Goal: Information Seeking & Learning: Check status

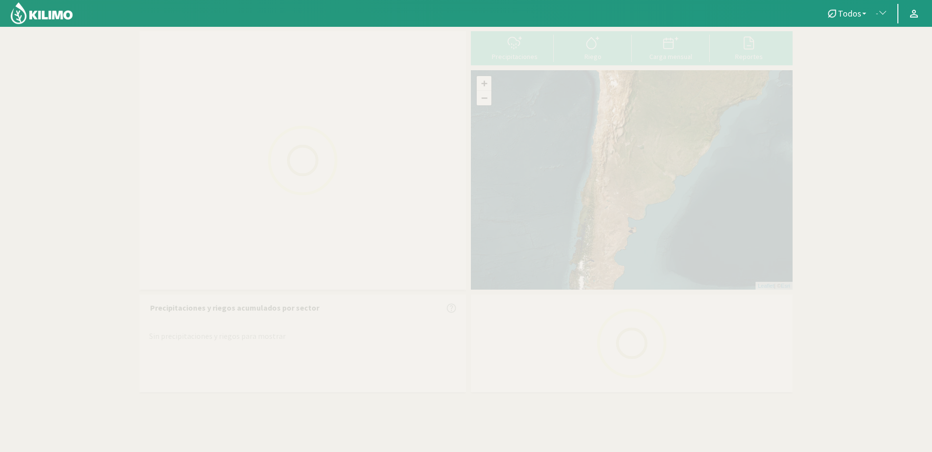
click at [878, 12] on span "button" at bounding box center [880, 14] width 10 height 10
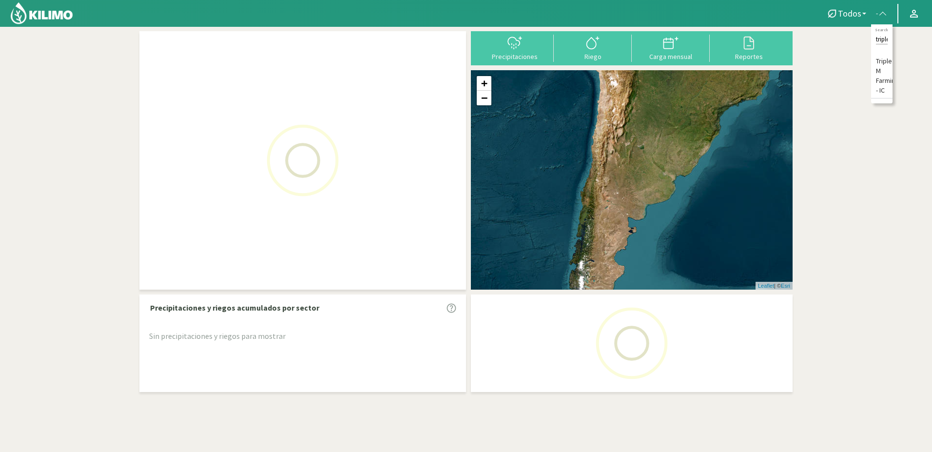
scroll to position [0, 2]
type input "triple"
click at [885, 71] on li "Triple M Farming - IC" at bounding box center [881, 76] width 21 height 44
click at [842, 14] on span "Triple M Farming - IC" at bounding box center [849, 14] width 57 height 10
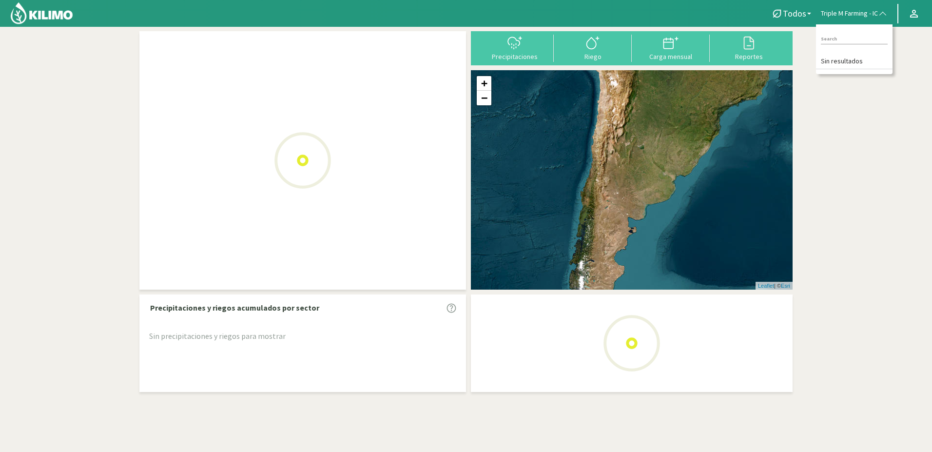
click at [59, 13] on img at bounding box center [42, 12] width 64 height 23
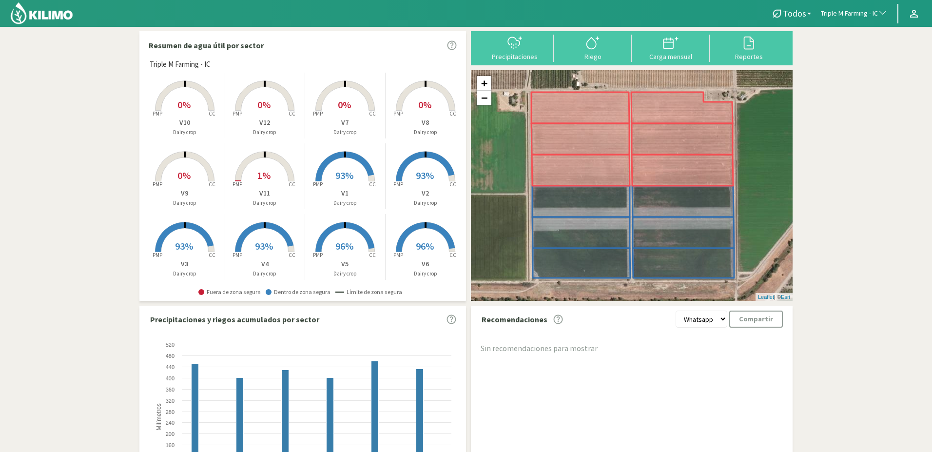
click at [350, 162] on rect at bounding box center [345, 182] width 78 height 78
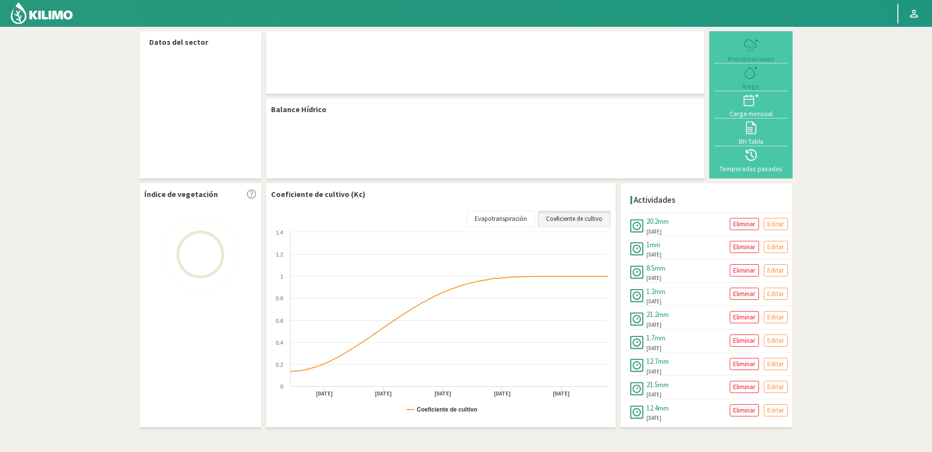
select select "277: Object"
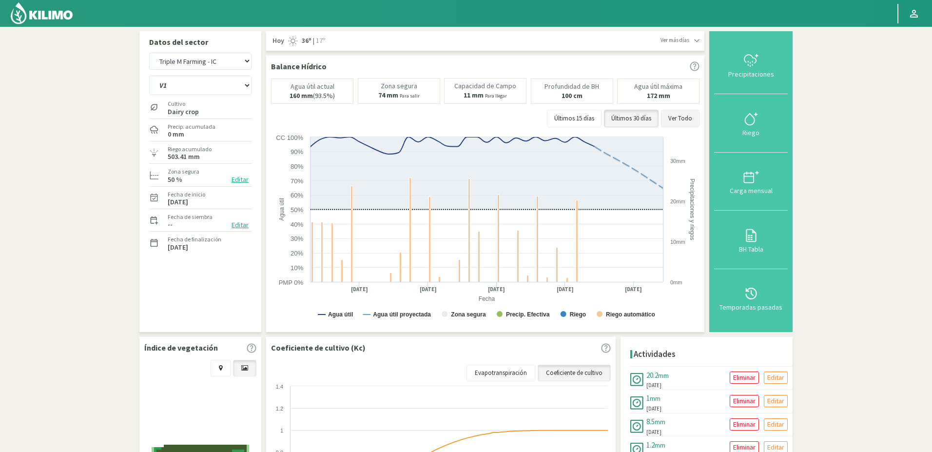
click at [690, 122] on button "Ver Todo" at bounding box center [680, 119] width 38 height 18
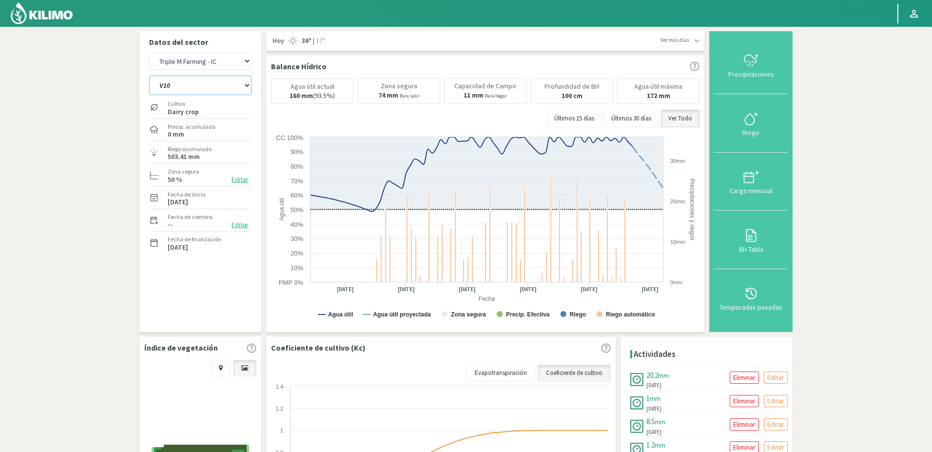
click at [149, 76] on select "V1 V10 V11 V12 V2 V3 V4 V5 V6 V7 V8 V9" at bounding box center [200, 85] width 102 height 19
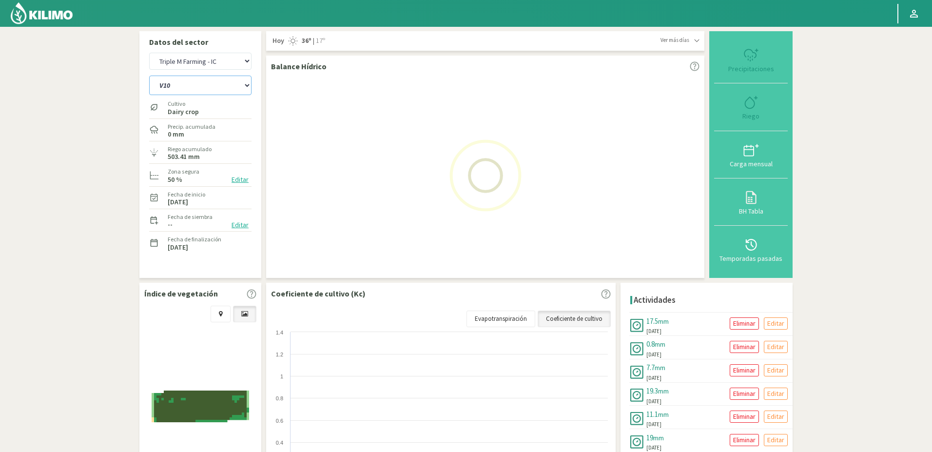
select select "0: Object"
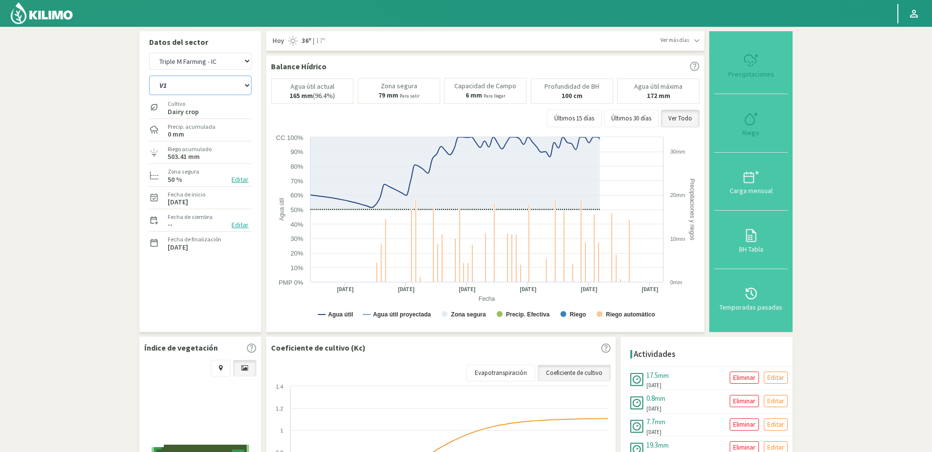
select select "560: Object"
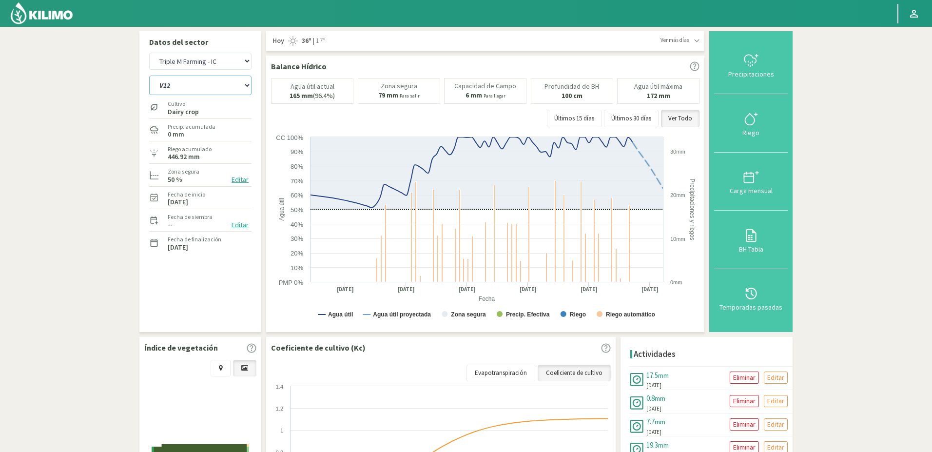
click at [149, 76] on select "V1 V10 V11 V12 V2 V3 V4 V5 V6 V7 V8 V9" at bounding box center [200, 85] width 102 height 19
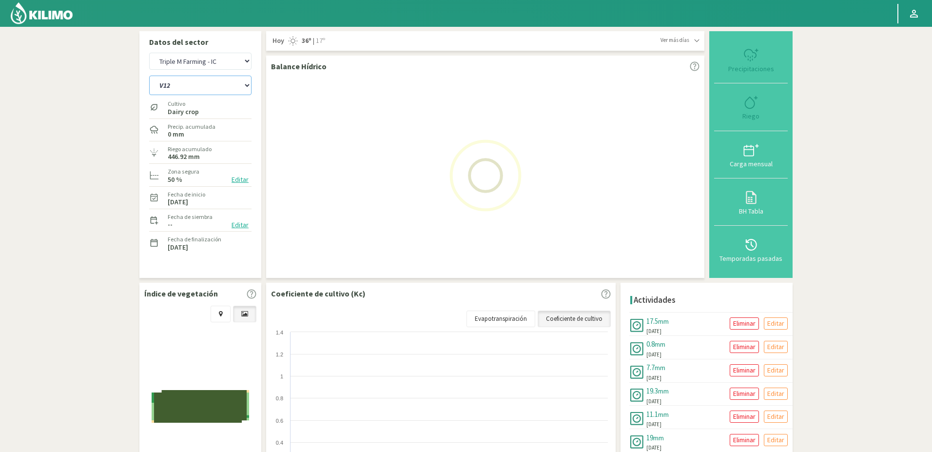
select select "13: Object"
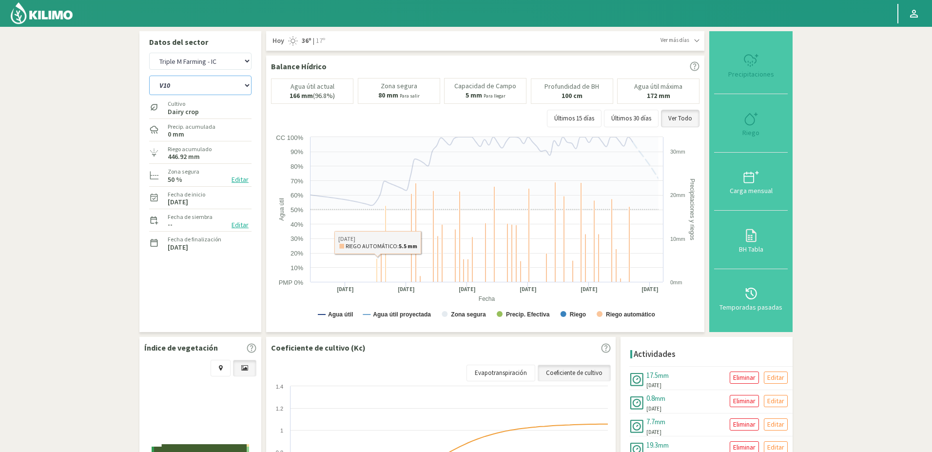
select select "843: Object"
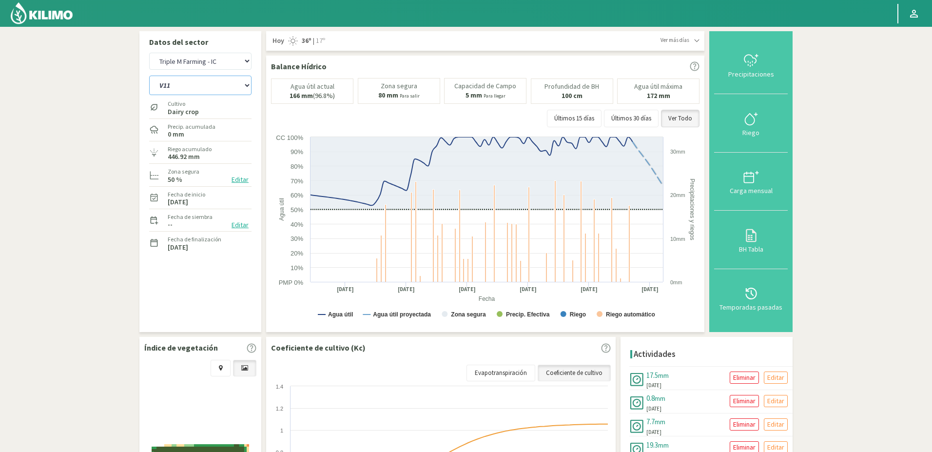
click at [149, 76] on select "V1 V10 V11 V12 V2 V3 V4 V5 V6 V7 V8 V9" at bounding box center [200, 85] width 102 height 19
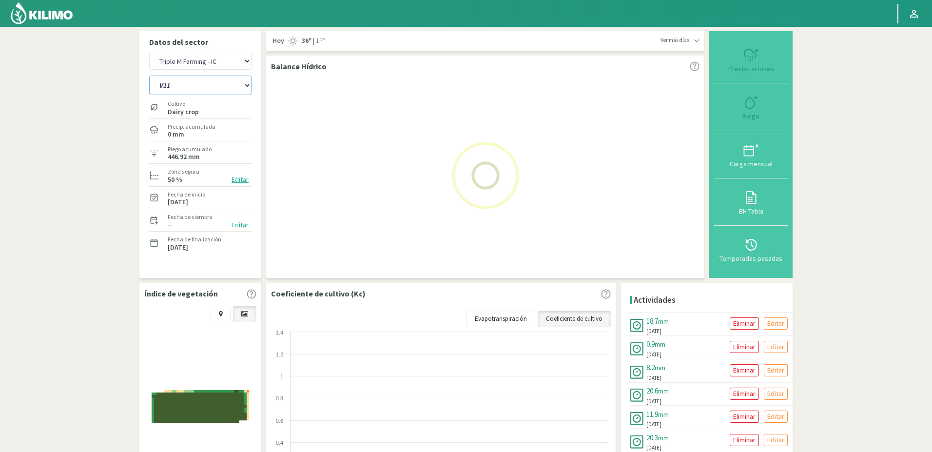
select select "27: Object"
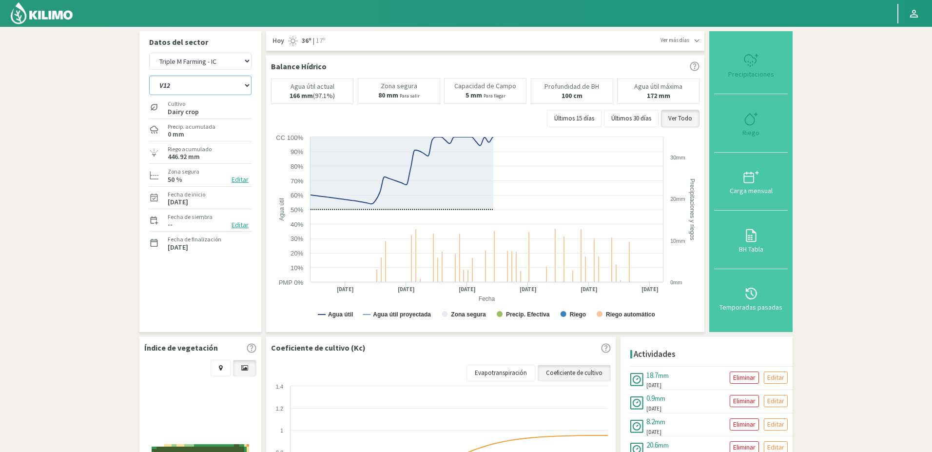
select select "1126: Object"
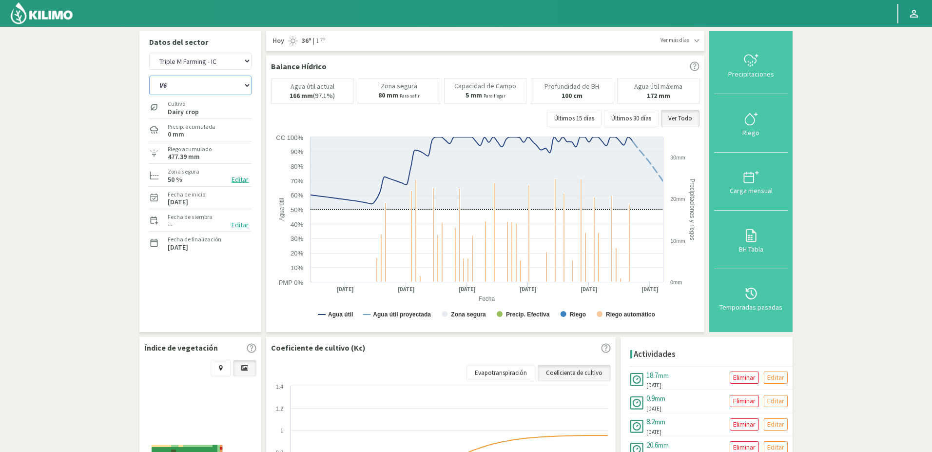
click at [149, 76] on select "V1 V10 V11 V12 V2 V3 V4 V5 V6 V7 V8 V9" at bounding box center [200, 85] width 102 height 19
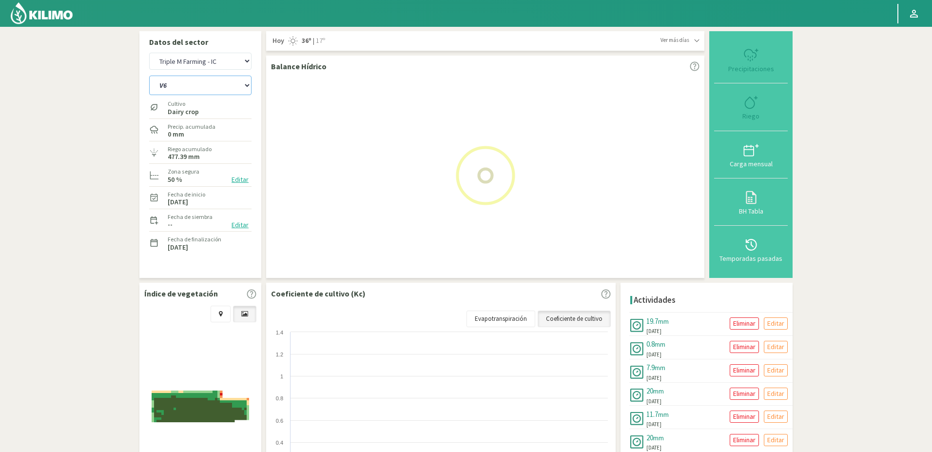
select select "38: Object"
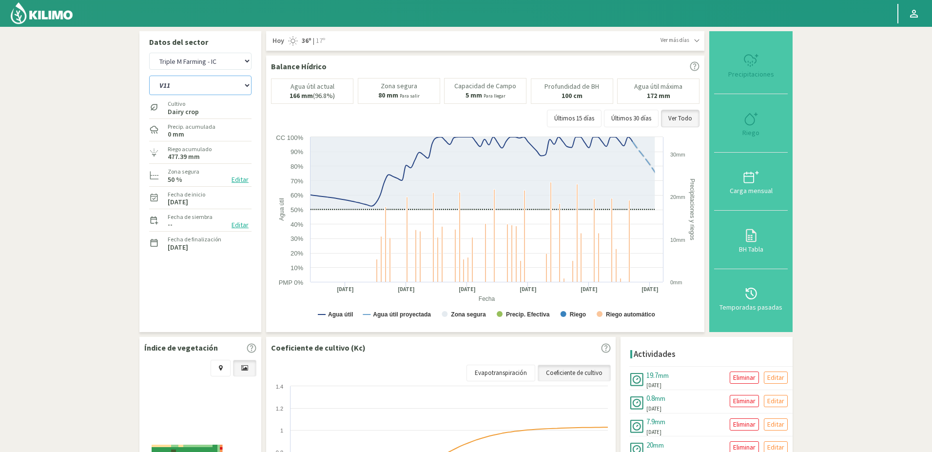
select select "1409: Object"
click at [149, 76] on select "V1 V10 V11 V12 V2 V3 V4 V5 V6 V7 V8 V9" at bounding box center [200, 85] width 102 height 19
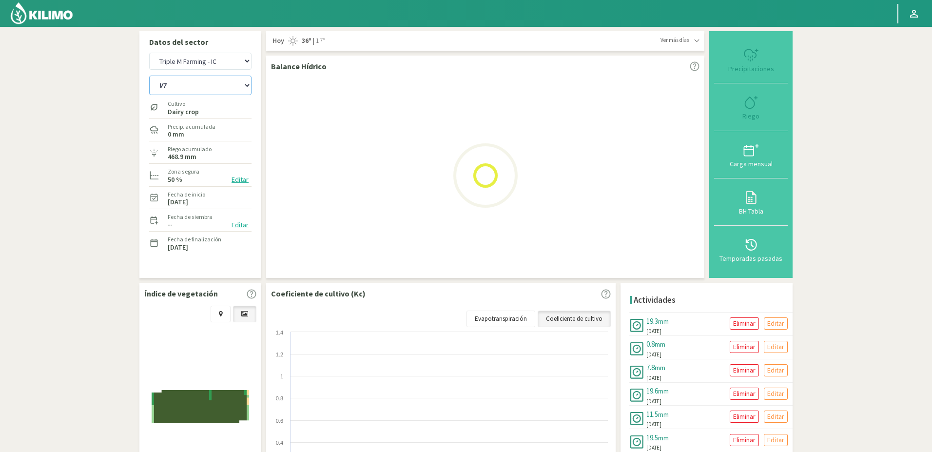
select select "56: Object"
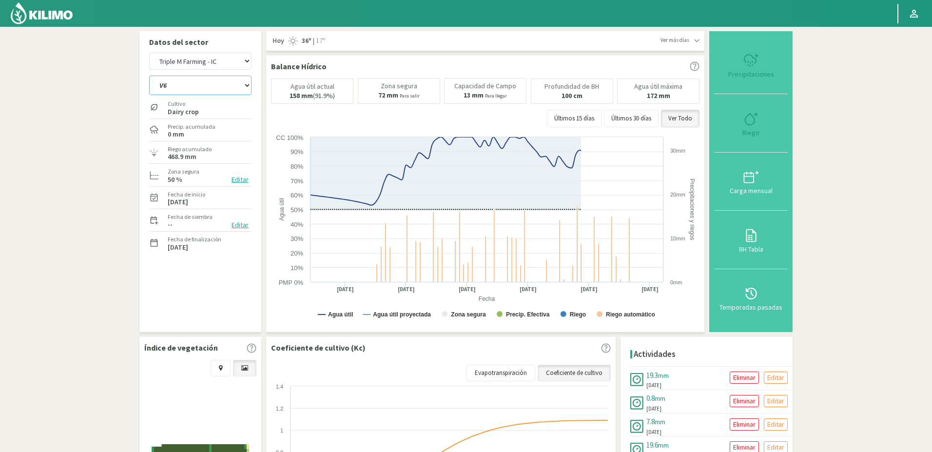
select select "1692: Object"
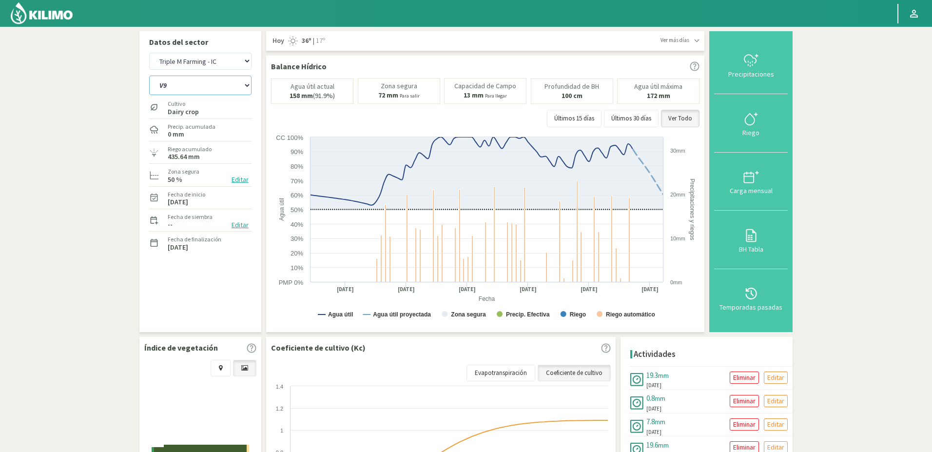
click at [149, 76] on select "V1 V10 V11 V12 V2 V3 V4 V5 V6 V7 V8 V9" at bounding box center [200, 85] width 102 height 19
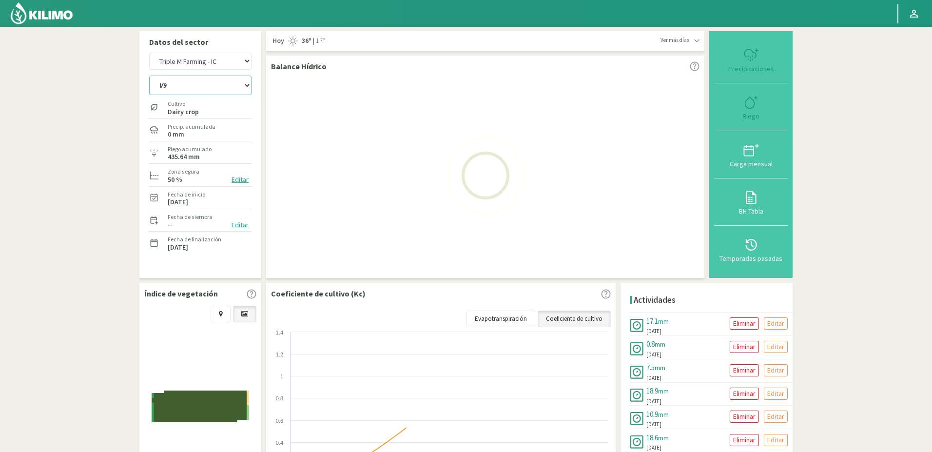
select select "69: Object"
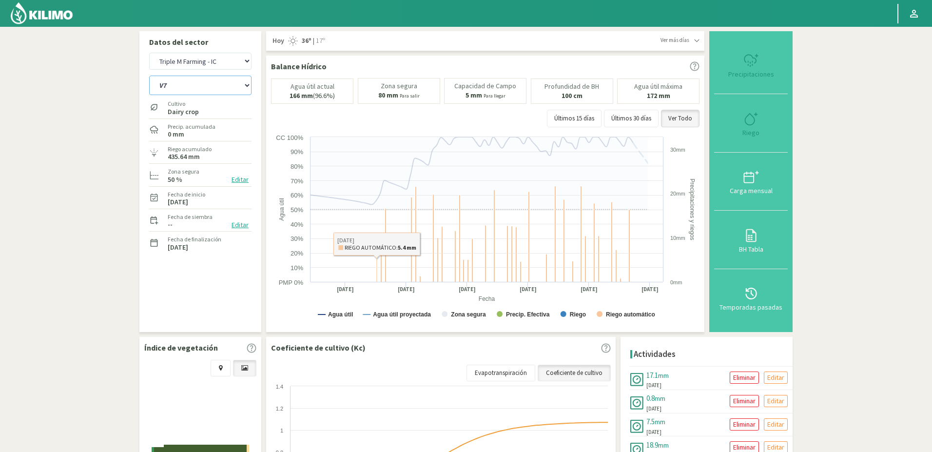
select select "1975: Object"
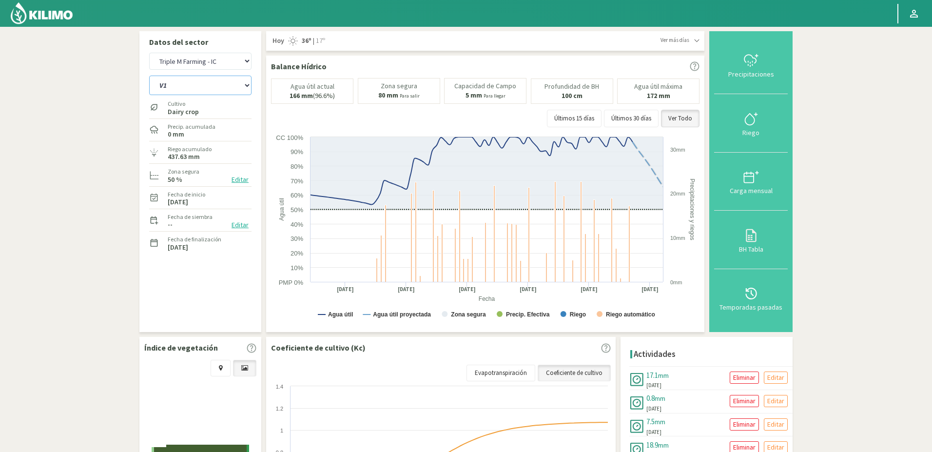
click at [149, 76] on select "V1 V10 V11 V12 V2 V3 V4 V5 V6 V7 V8 V9" at bounding box center [200, 85] width 102 height 19
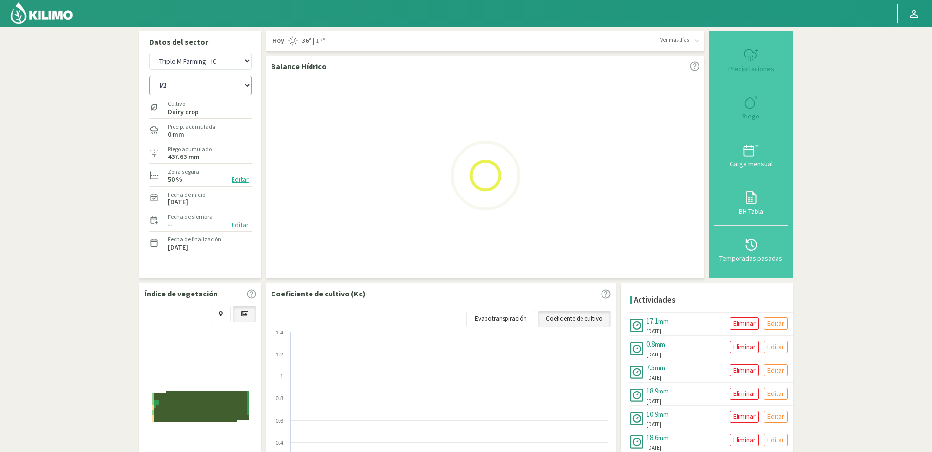
select select "83: Object"
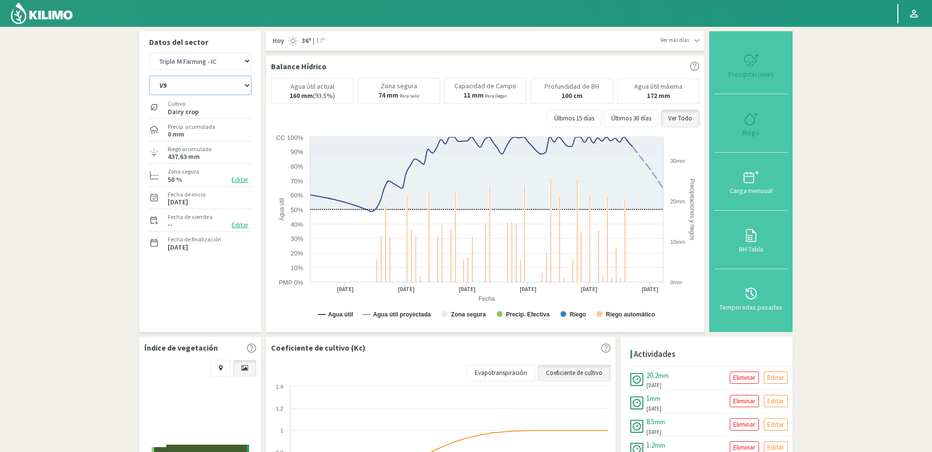
select select "2258: Object"
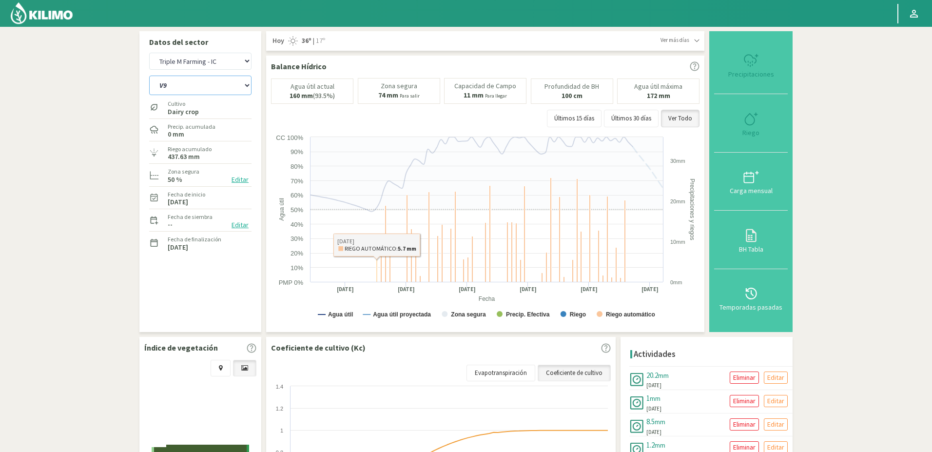
select select "84: Object"
